Goal: Task Accomplishment & Management: Complete application form

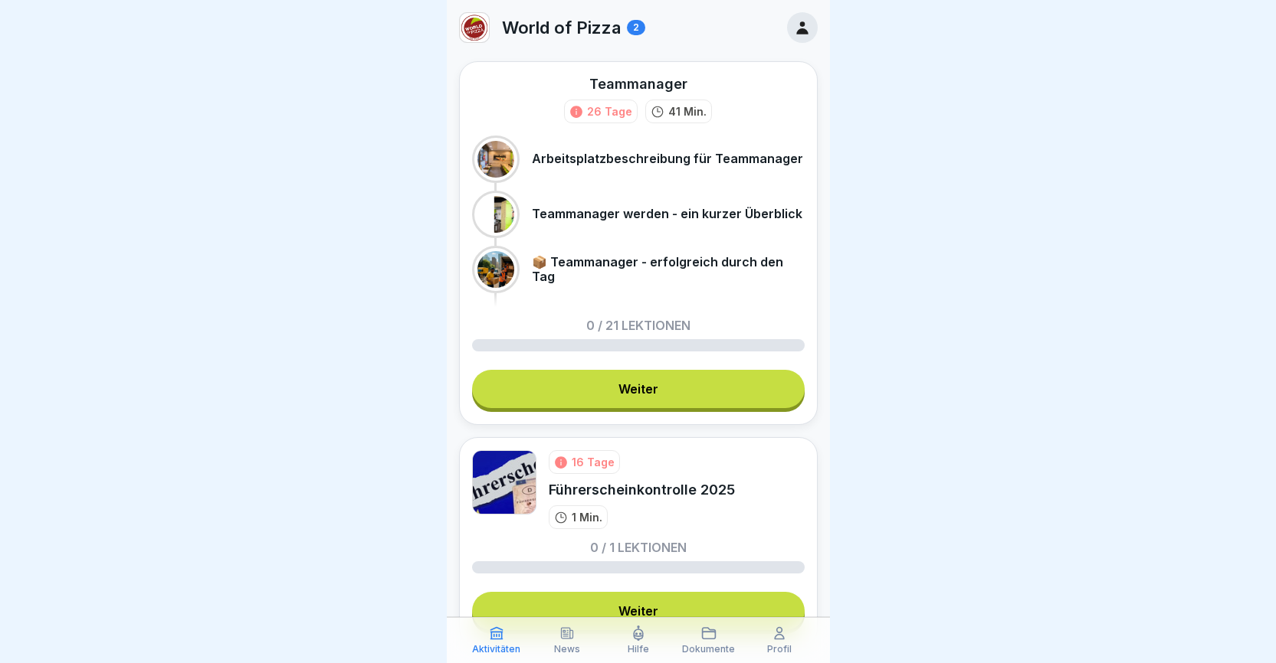
scroll to position [77, 0]
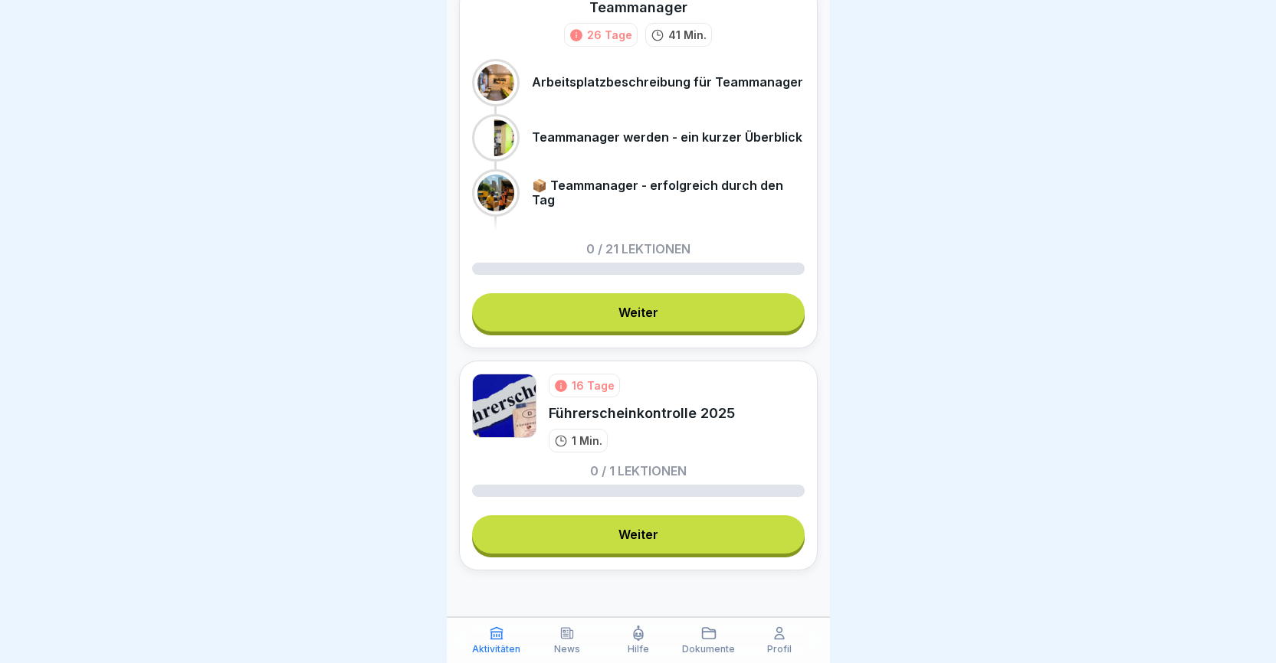
click at [632, 541] on link "Weiter" at bounding box center [638, 535] width 333 height 38
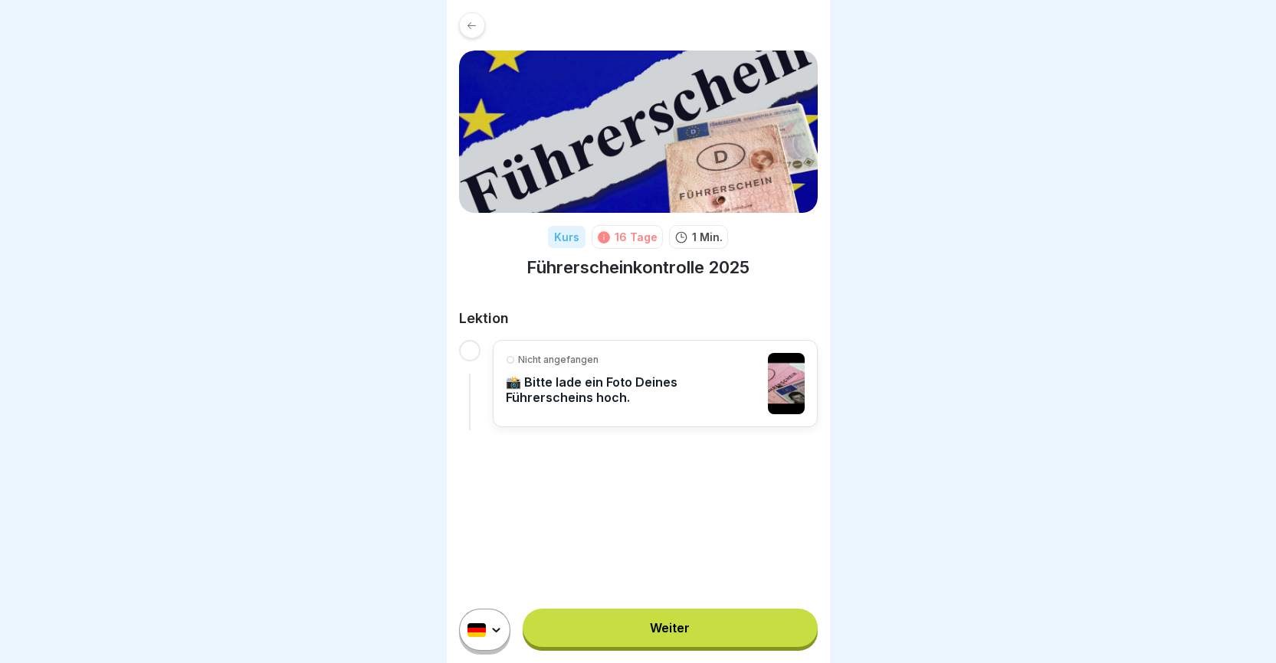
click at [660, 647] on link "Weiter" at bounding box center [670, 628] width 294 height 38
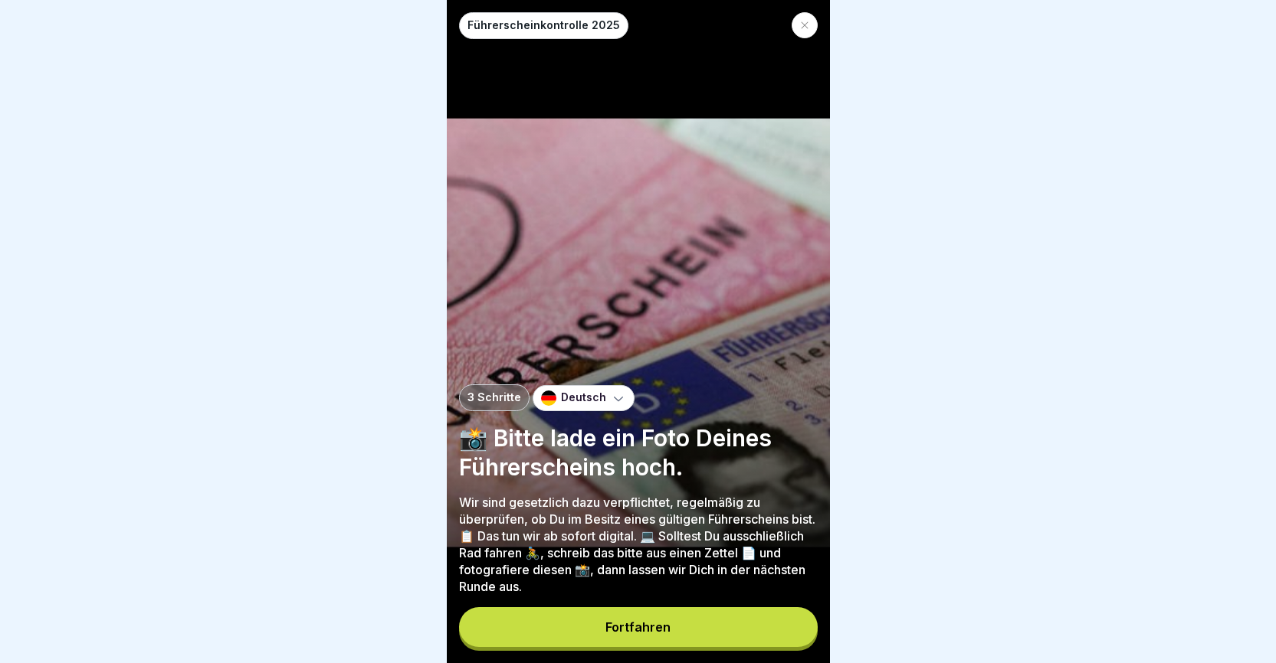
click at [660, 634] on div "Fortfahren" at bounding box center [637, 628] width 65 height 14
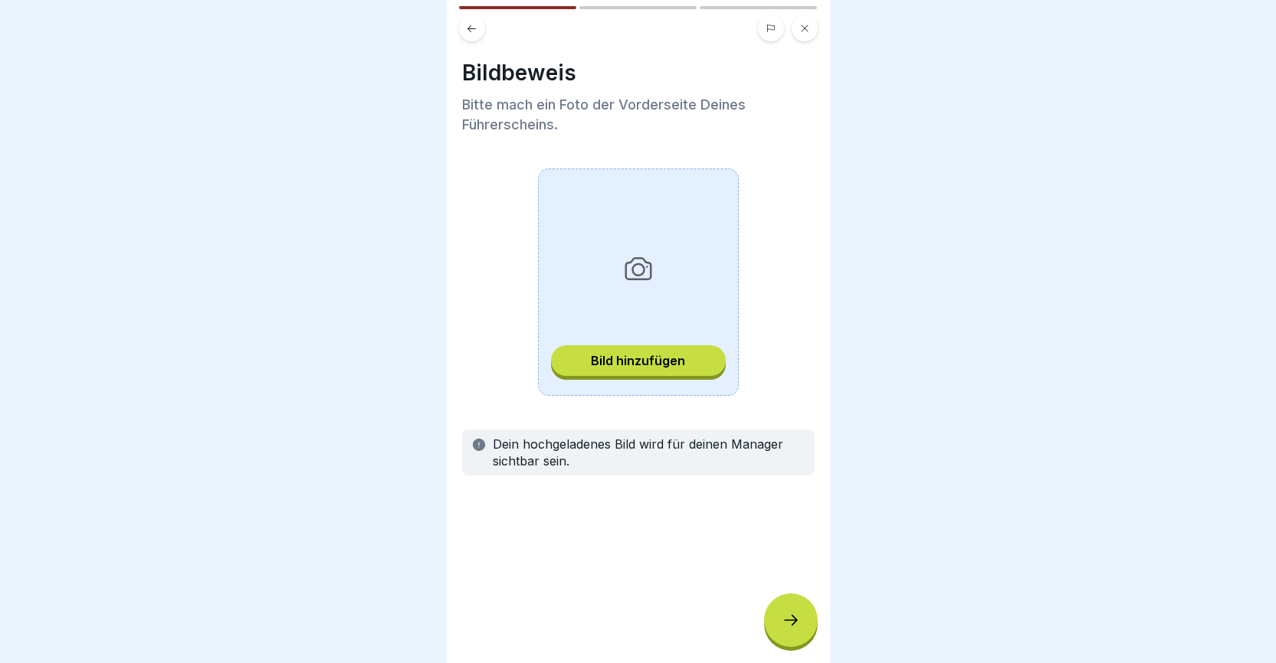
click at [627, 362] on div "Bild hinzufügen" at bounding box center [638, 361] width 94 height 14
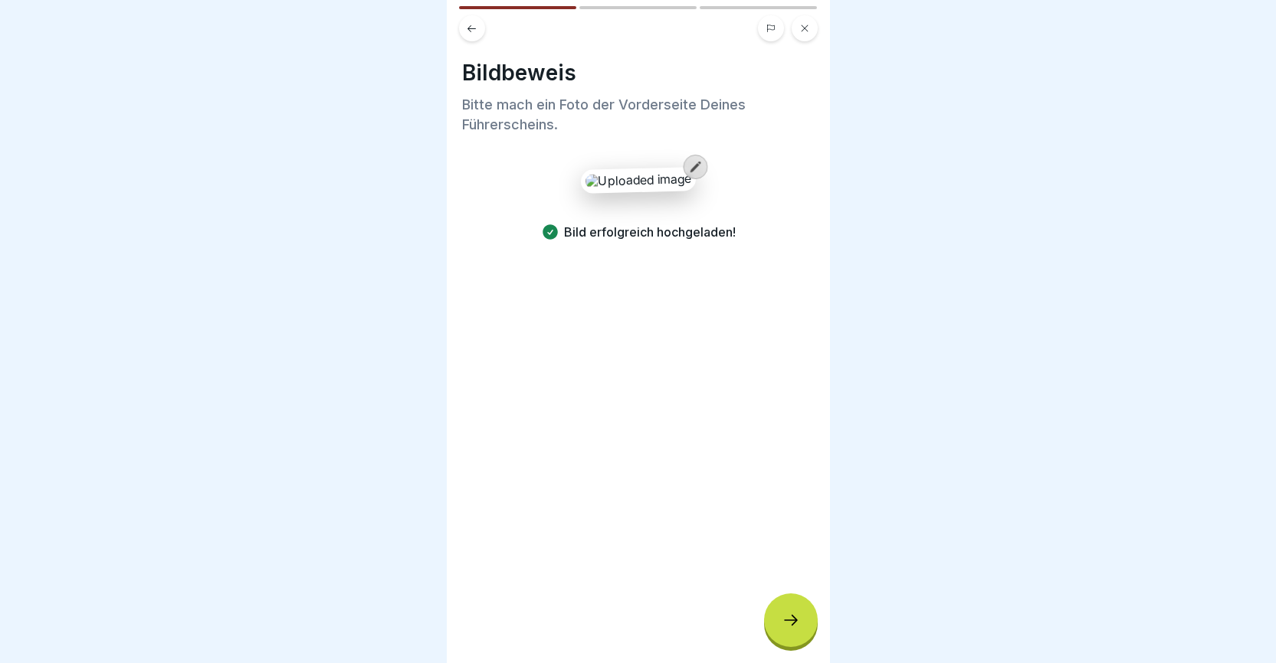
click at [787, 630] on icon at bounding box center [790, 620] width 18 height 18
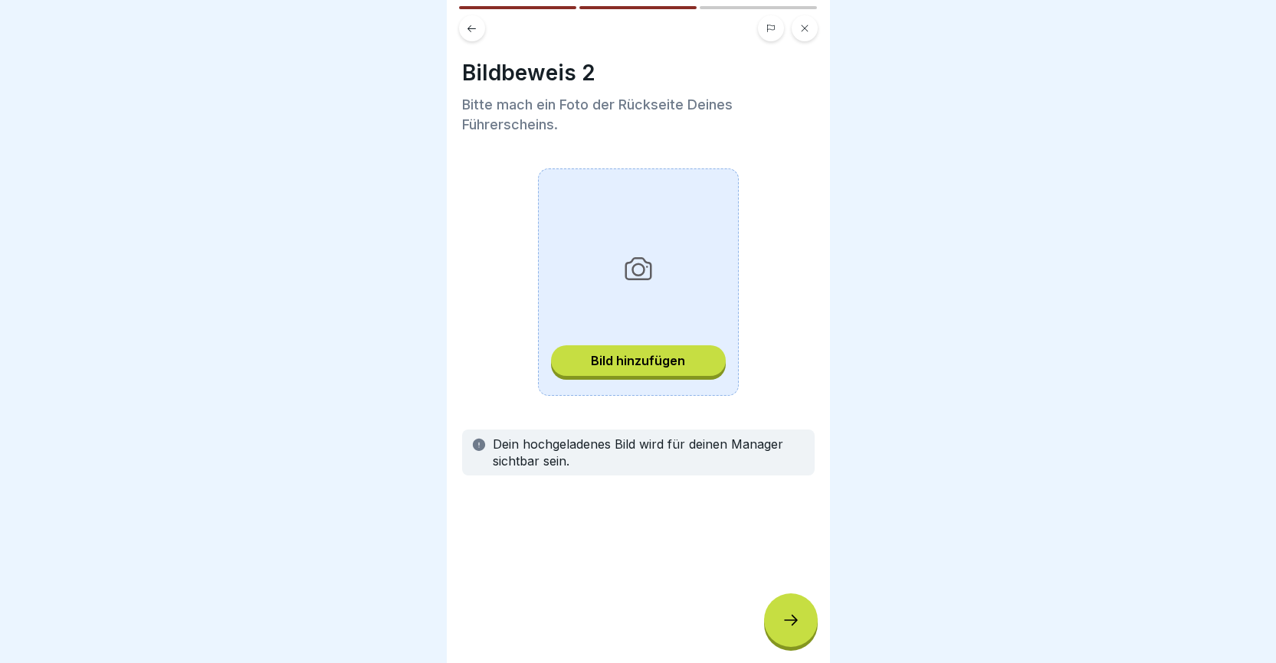
click at [636, 367] on div "Bild hinzufügen" at bounding box center [638, 361] width 94 height 14
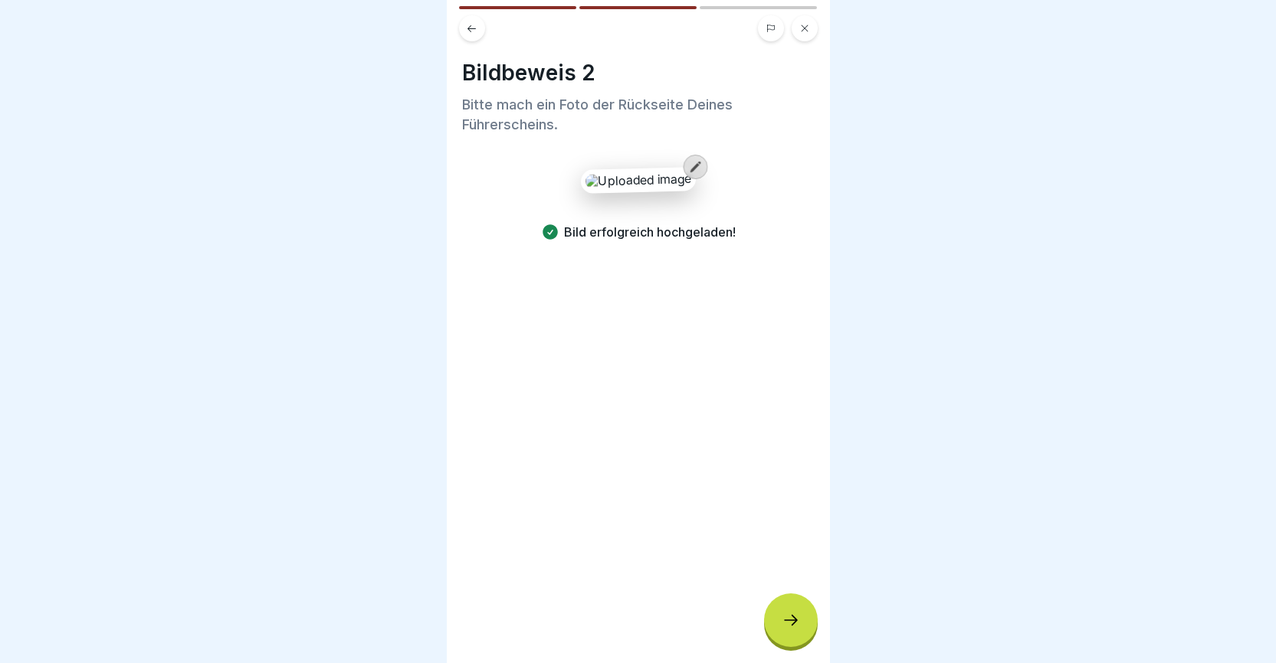
click at [795, 630] on icon at bounding box center [790, 620] width 18 height 18
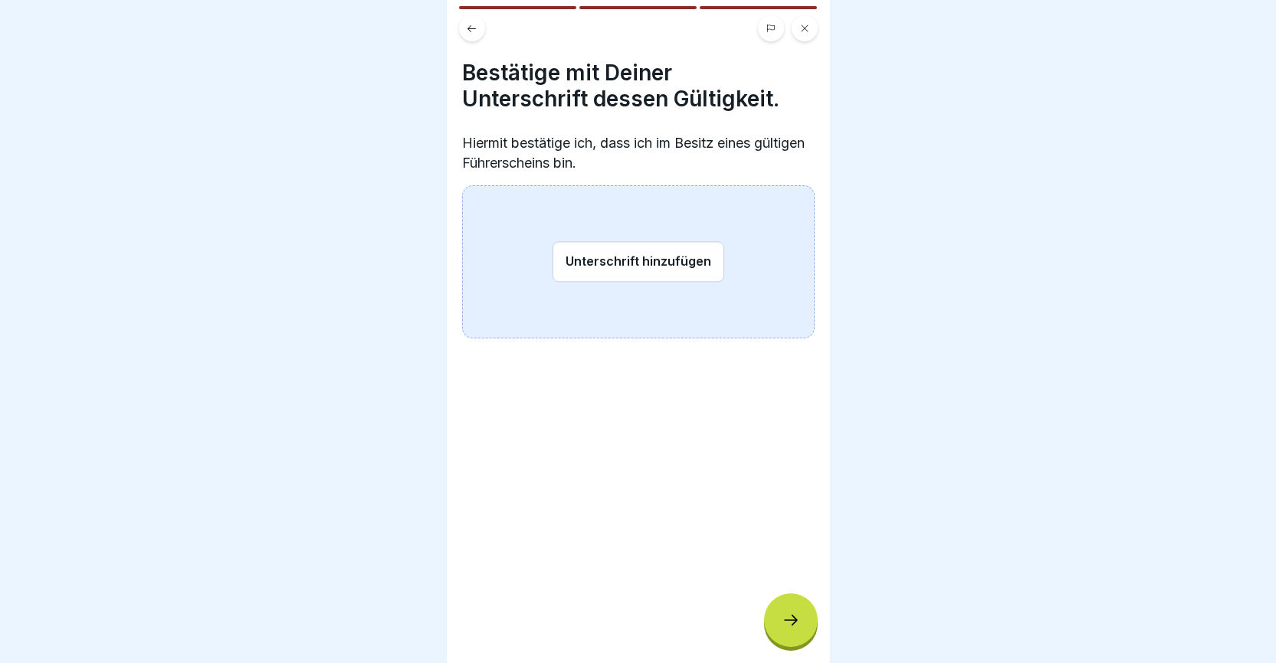
click at [637, 267] on button "Unterschrift hinzufügen" at bounding box center [638, 261] width 172 height 41
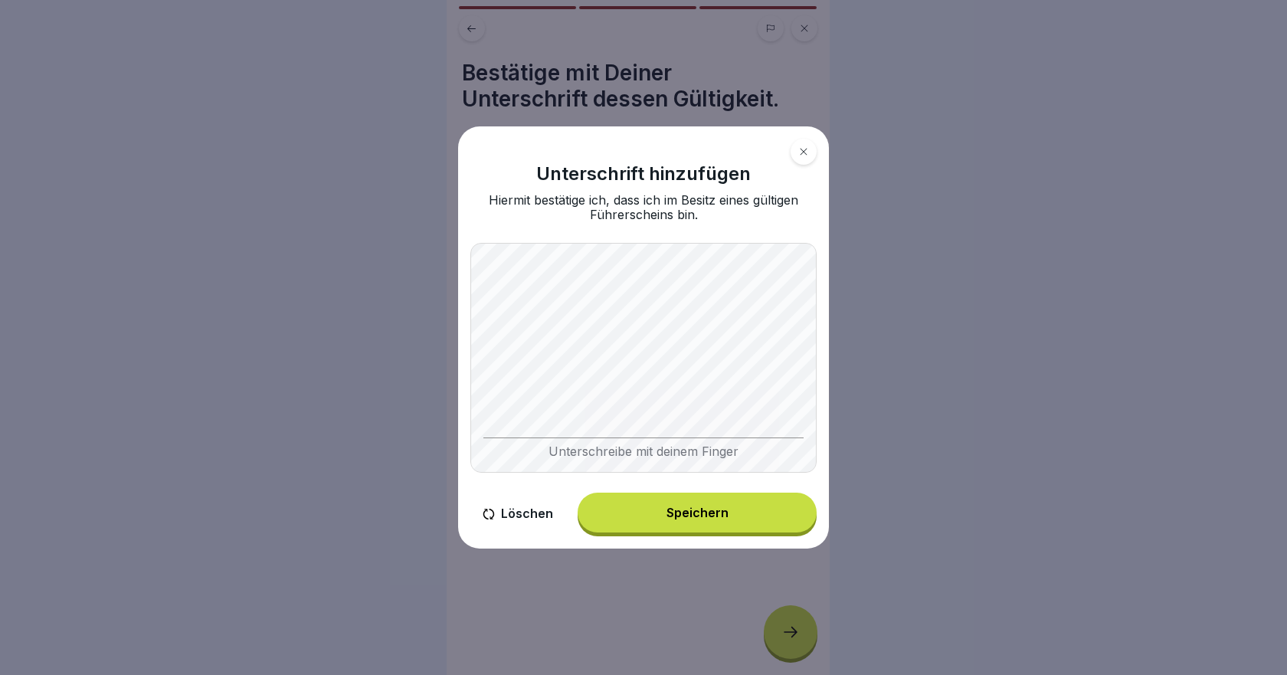
click at [542, 448] on div "Unterschreibe mit deinem Finger" at bounding box center [643, 358] width 346 height 230
click at [691, 184] on div "Unterschrift hinzufügen Hiermit bestätige ich, dass ich im Besitz eines gültige…" at bounding box center [643, 336] width 371 height 421
click at [512, 521] on button "Löschen" at bounding box center [517, 515] width 95 height 44
drag, startPoint x: 548, startPoint y: 494, endPoint x: 519, endPoint y: 509, distance: 32.6
click at [546, 497] on button "Löschen" at bounding box center [517, 515] width 95 height 44
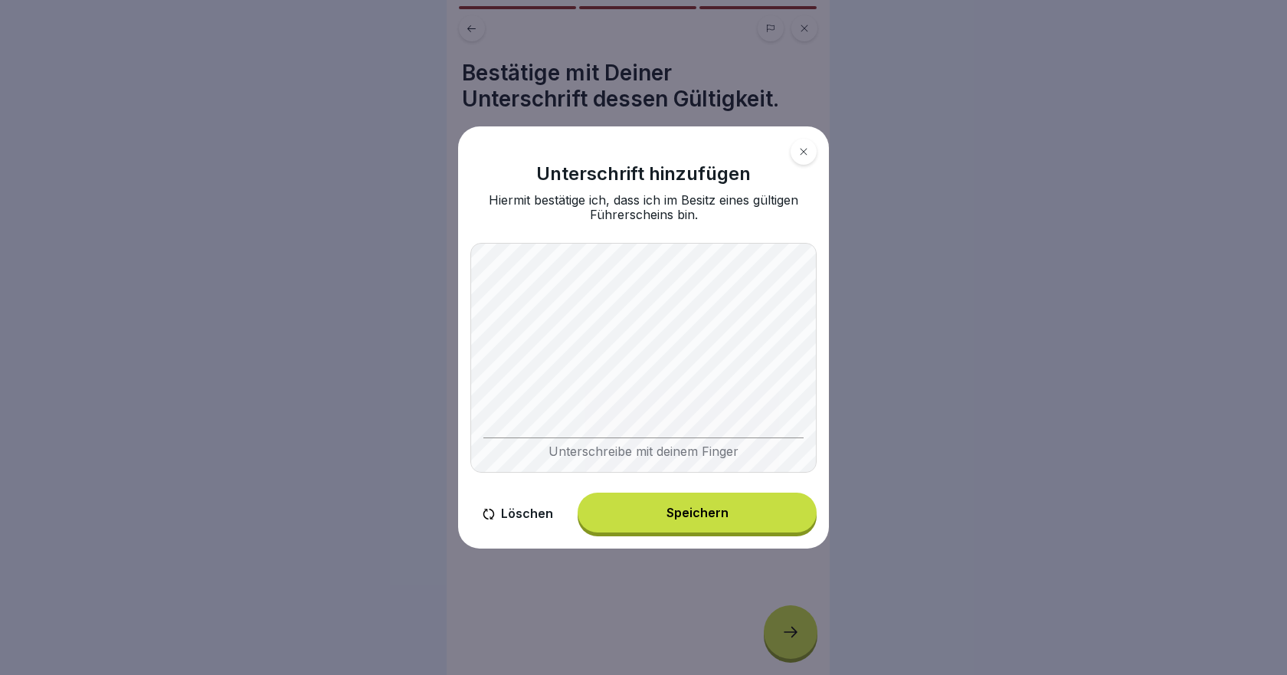
click at [519, 521] on button "Löschen" at bounding box center [517, 515] width 95 height 44
click at [555, 441] on div "Unterschreibe mit deinem Finger" at bounding box center [643, 358] width 346 height 230
click at [837, 291] on body "Führerscheinkontrolle 2025 3 Schritte Deutsch 📸 Bitte lade ein Foto Deines Führ…" at bounding box center [638, 337] width 1276 height 675
click at [513, 513] on button "Löschen" at bounding box center [517, 515] width 95 height 44
click at [524, 457] on div "Unterschreibe mit deinem Finger" at bounding box center [643, 358] width 346 height 230
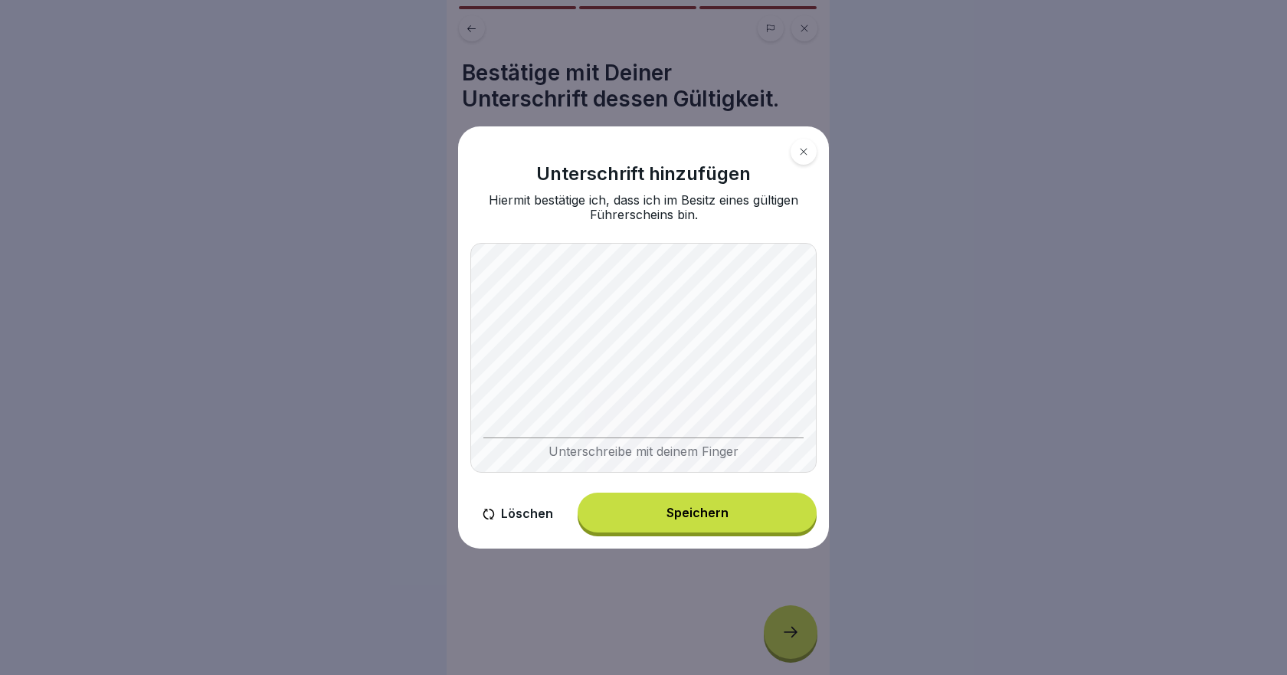
click at [495, 516] on button "Löschen" at bounding box center [517, 515] width 95 height 44
click at [491, 444] on div "Unterschreibe mit deinem Finger" at bounding box center [643, 358] width 346 height 230
click at [515, 500] on button "Löschen" at bounding box center [517, 515] width 95 height 44
click at [509, 507] on button "Löschen" at bounding box center [517, 515] width 95 height 44
click at [511, 517] on button "Löschen" at bounding box center [517, 515] width 95 height 44
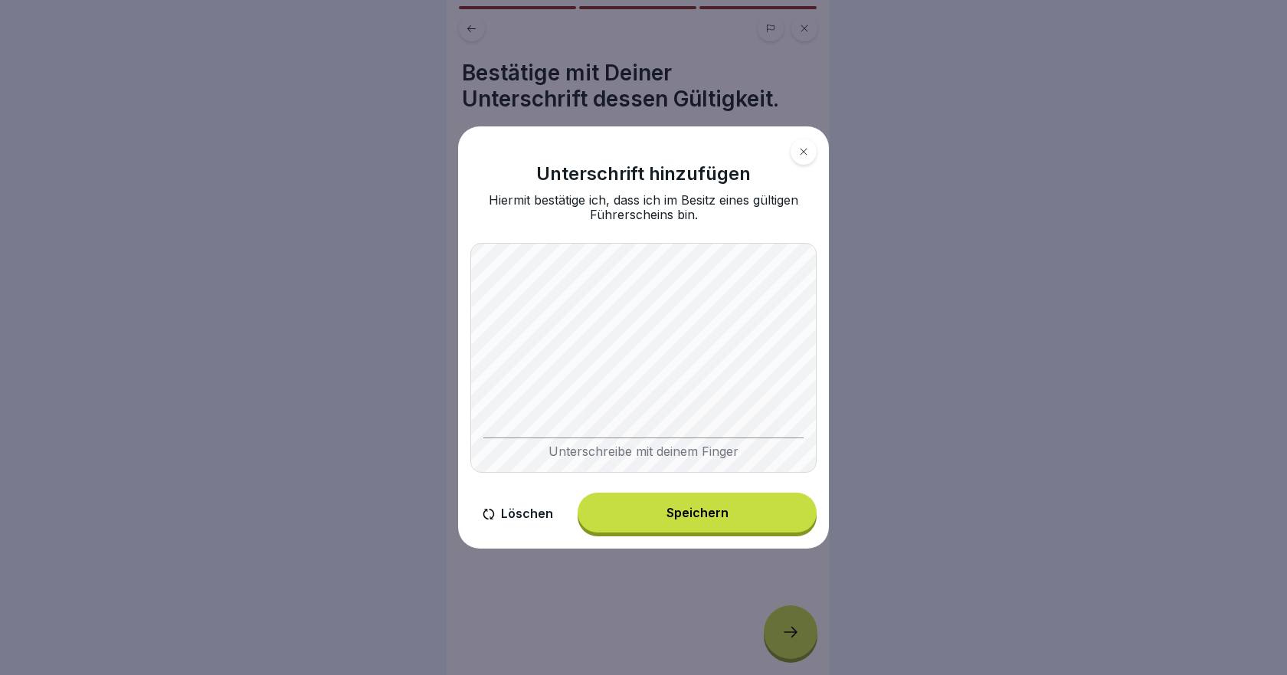
click at [519, 521] on button "Löschen" at bounding box center [517, 515] width 95 height 44
click at [506, 521] on button "Löschen" at bounding box center [517, 515] width 95 height 44
click at [464, 437] on div "Unterschrift hinzufügen Hiermit bestätige ich, dass ich im Besitz eines gültige…" at bounding box center [643, 336] width 371 height 421
click at [527, 510] on button "Löschen" at bounding box center [517, 515] width 95 height 44
click at [559, 442] on div "Unterschreibe mit deinem Finger" at bounding box center [643, 358] width 346 height 230
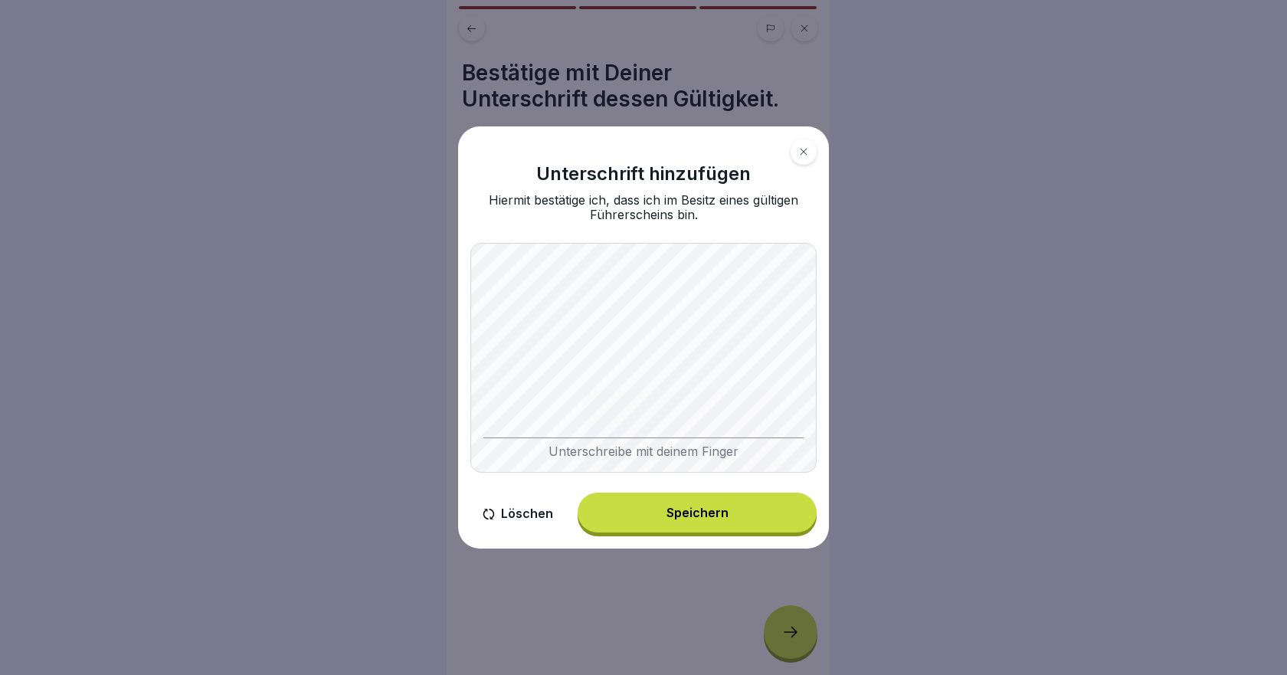
click at [517, 516] on button "Löschen" at bounding box center [517, 515] width 95 height 44
click at [825, 221] on div "Unterschrift hinzufügen Hiermit bestätige ich, dass ich im Besitz eines gültige…" at bounding box center [643, 336] width 371 height 421
drag, startPoint x: 611, startPoint y: 452, endPoint x: 561, endPoint y: 507, distance: 74.8
click at [575, 492] on div "Unterschrift hinzufügen Hiermit bestätige ich, dass ich im Besitz eines gültige…" at bounding box center [643, 336] width 371 height 421
click at [546, 519] on button "Löschen" at bounding box center [517, 515] width 95 height 44
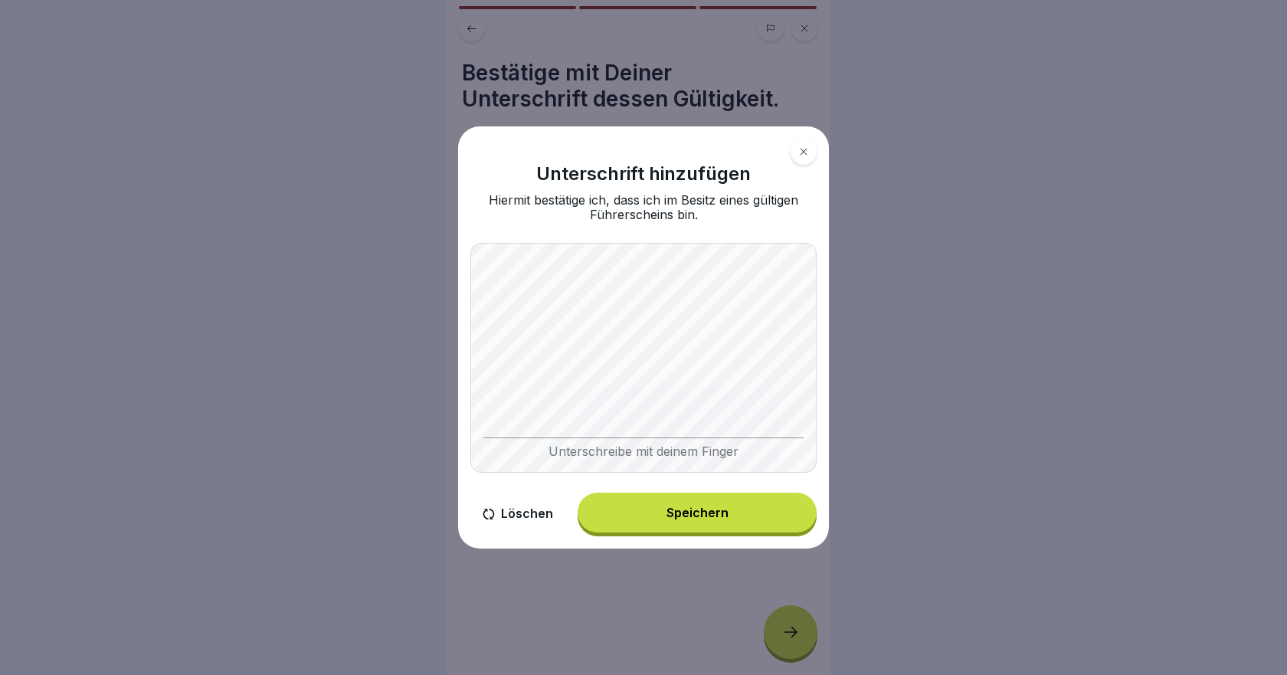
click at [509, 522] on button "Löschen" at bounding box center [517, 515] width 95 height 44
click at [519, 516] on button "Löschen" at bounding box center [517, 515] width 95 height 44
click at [529, 505] on button "Löschen" at bounding box center [517, 515] width 95 height 44
click at [881, 277] on body "Führerscheinkontrolle 2025 3 Schritte Deutsch 📸 Bitte lade ein Foto Deines Führ…" at bounding box center [638, 337] width 1276 height 675
click at [724, 521] on button "Speichern" at bounding box center [697, 513] width 239 height 40
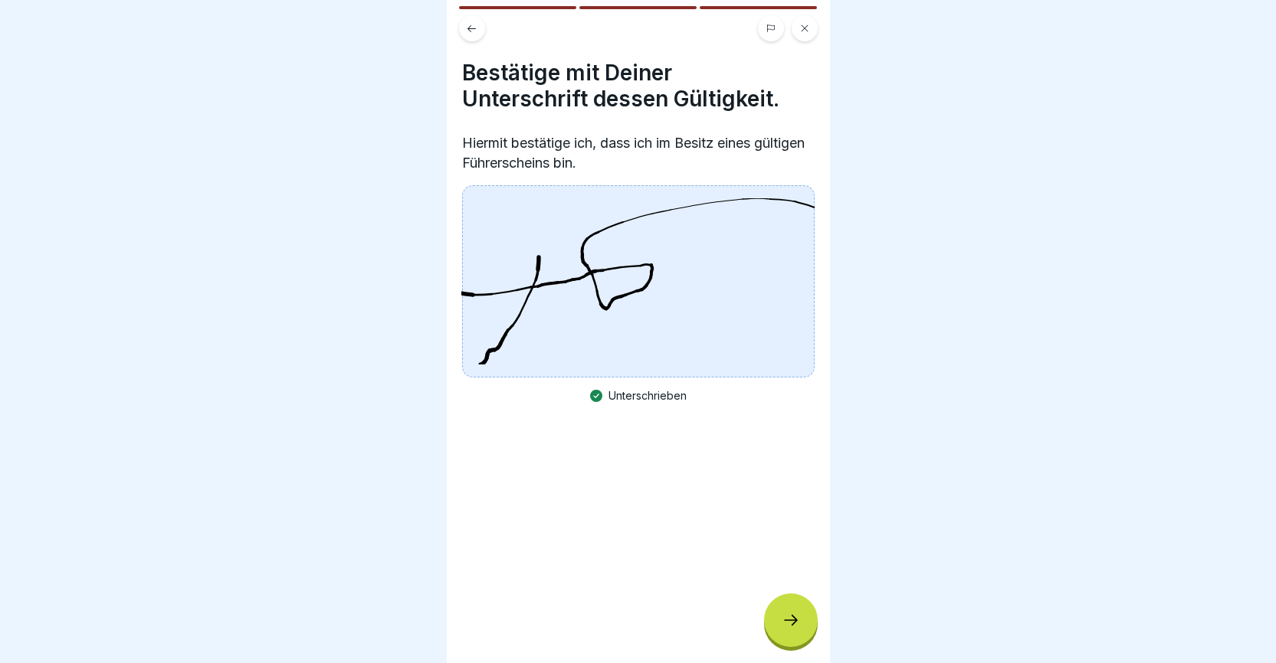
click at [783, 641] on div at bounding box center [791, 621] width 54 height 54
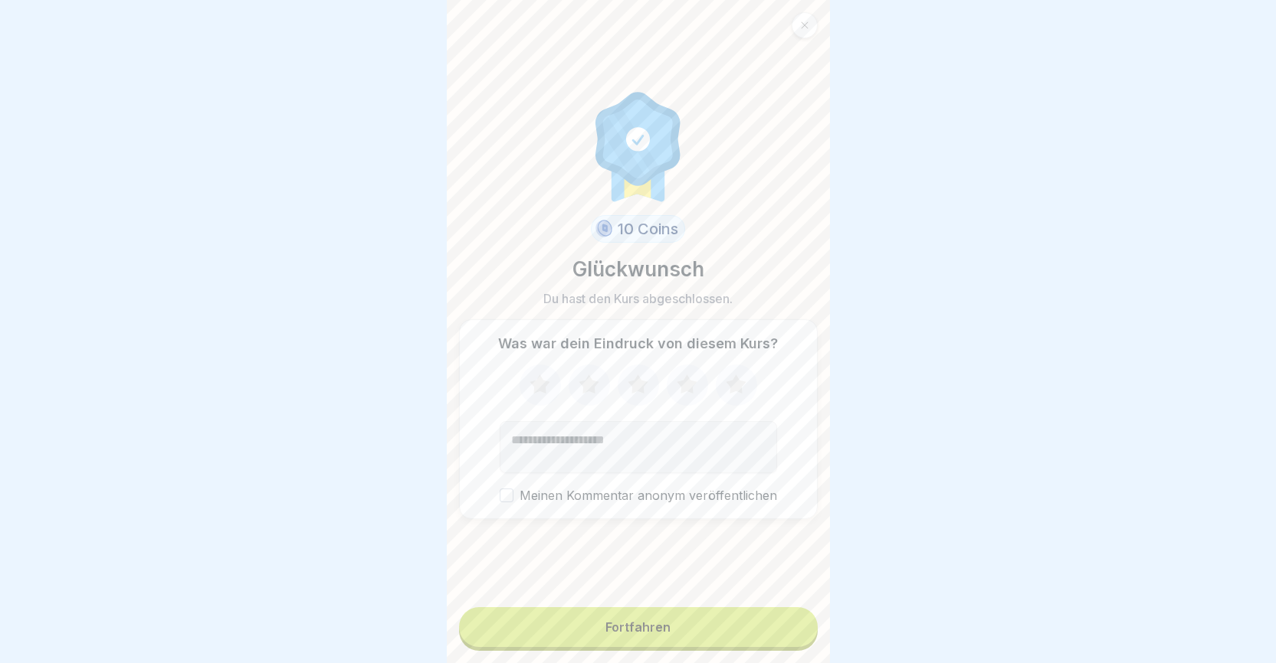
click at [694, 645] on button "Fortfahren" at bounding box center [638, 628] width 359 height 40
